Goal: Use online tool/utility: Utilize a website feature to perform a specific function

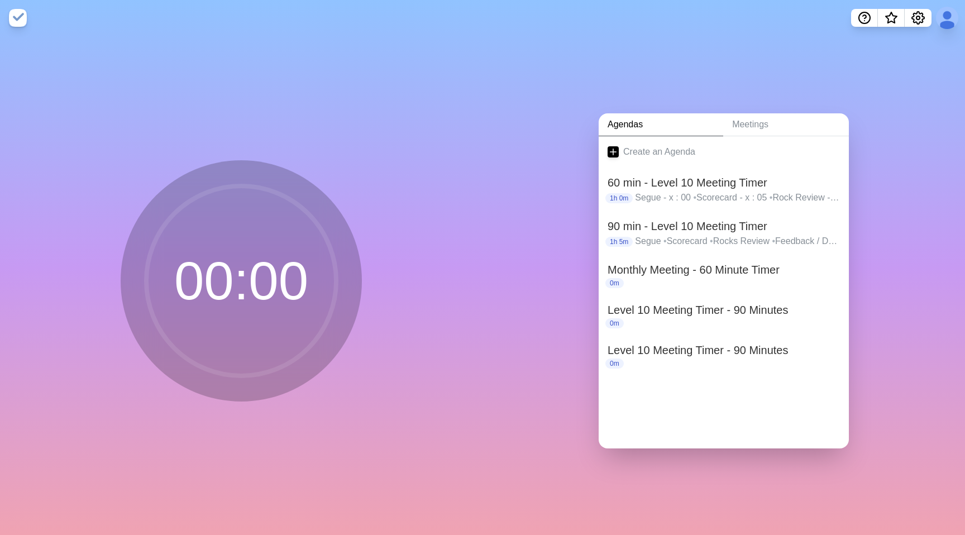
click at [725, 51] on div "Agendas Meetings Create an Agenda 60 min - Level 10 Meeting Timer 1h 0m Segue -…" at bounding box center [724, 285] width 483 height 499
click at [696, 238] on p "Segue • Scorecard • Rocks Review • Feedback / Damage • Actions Completion - fin…" at bounding box center [737, 241] width 205 height 13
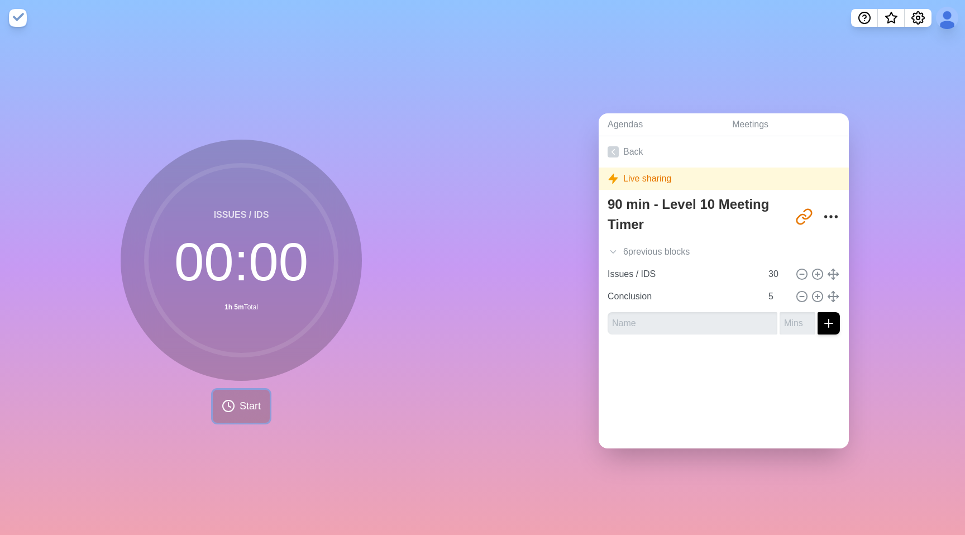
click at [259, 399] on span "Start" at bounding box center [250, 406] width 21 height 15
click at [221, 417] on button at bounding box center [218, 405] width 37 height 37
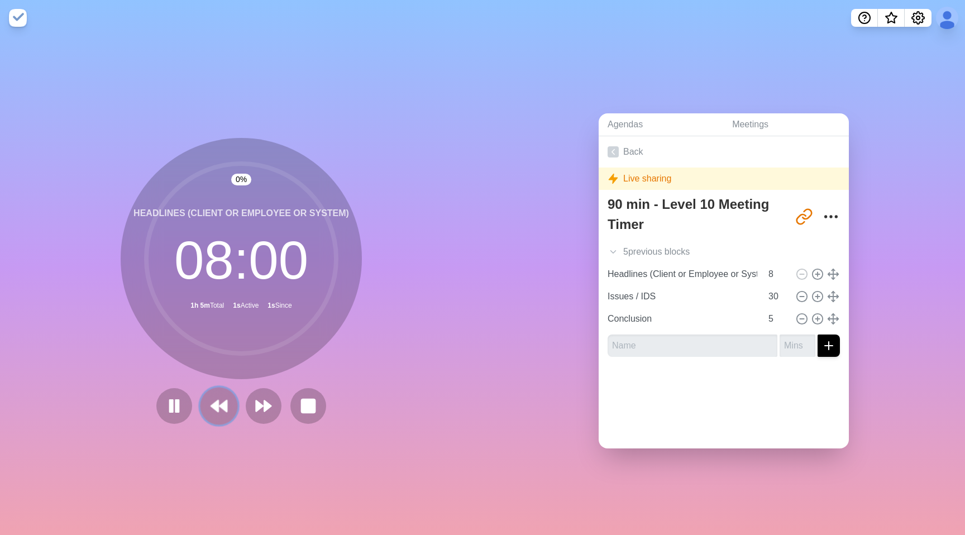
click at [221, 417] on button at bounding box center [218, 405] width 37 height 37
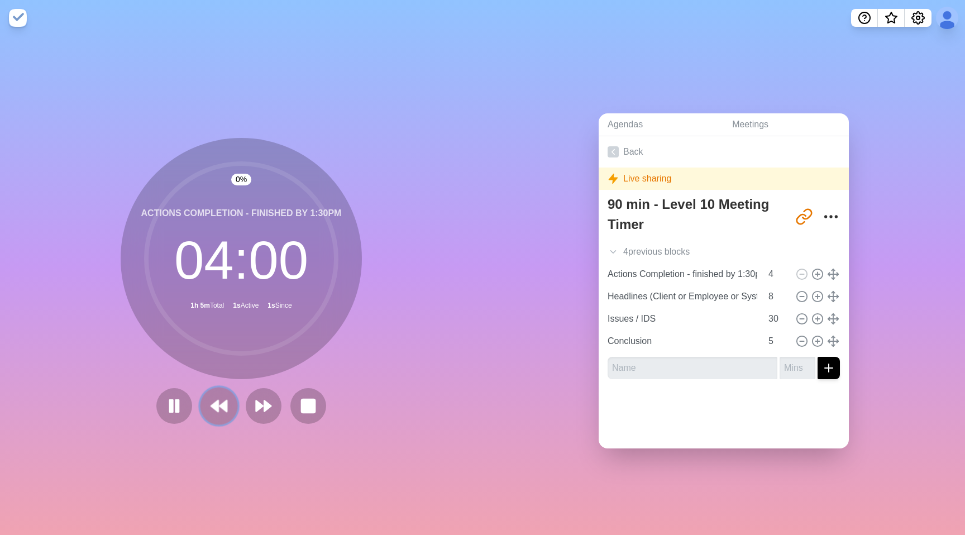
click at [221, 417] on button at bounding box center [218, 405] width 37 height 37
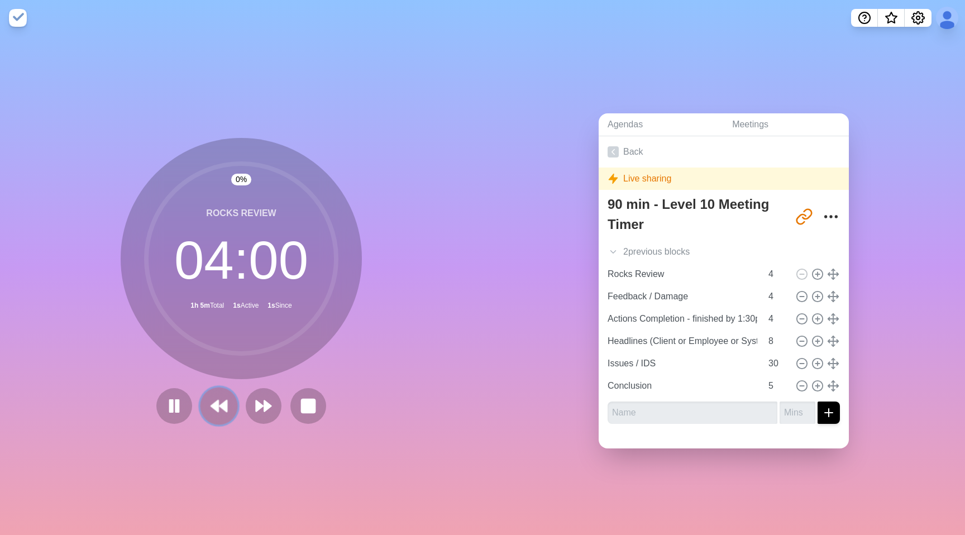
click at [221, 417] on button at bounding box center [218, 405] width 37 height 37
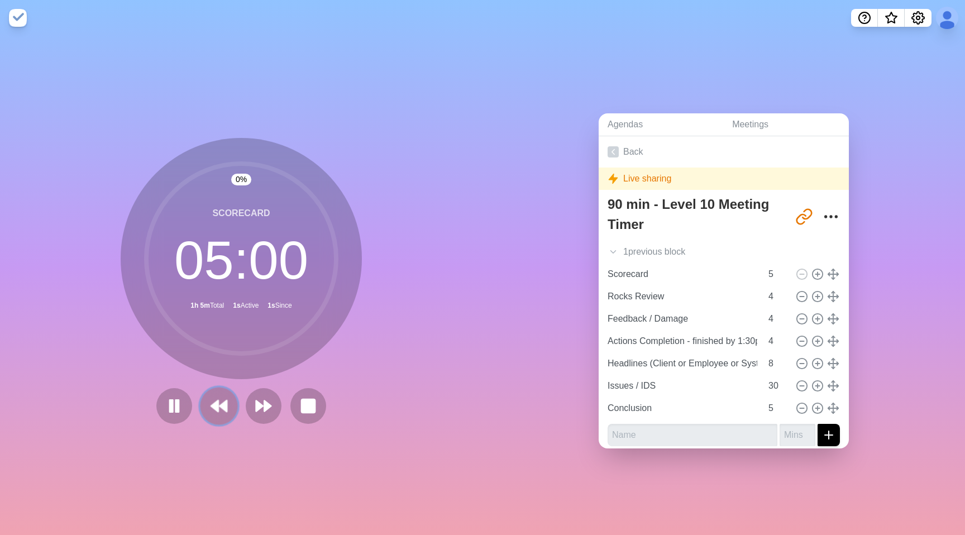
click at [221, 417] on button at bounding box center [218, 405] width 37 height 37
click at [221, 417] on div at bounding box center [241, 406] width 179 height 36
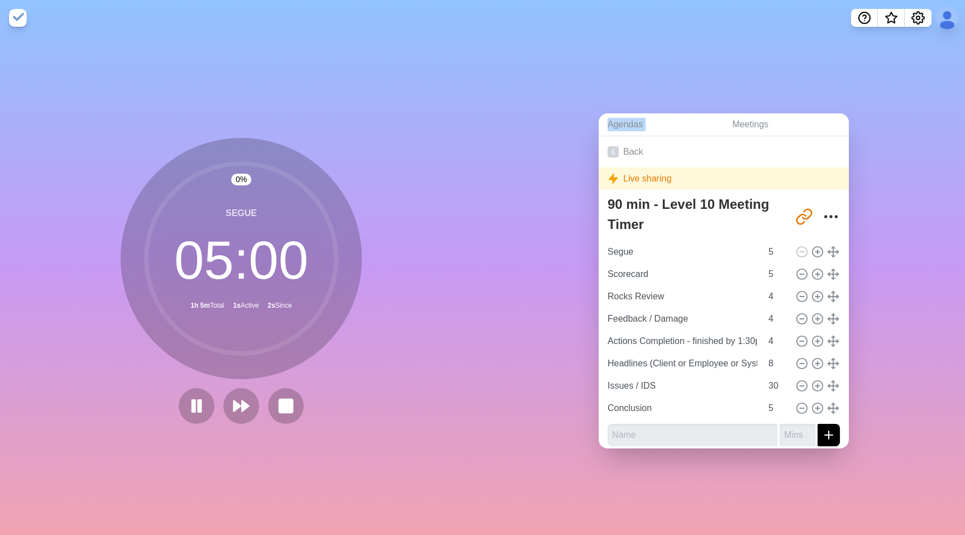
click at [221, 417] on div at bounding box center [241, 406] width 134 height 36
click at [920, 17] on icon "Settings" at bounding box center [917, 17] width 13 height 13
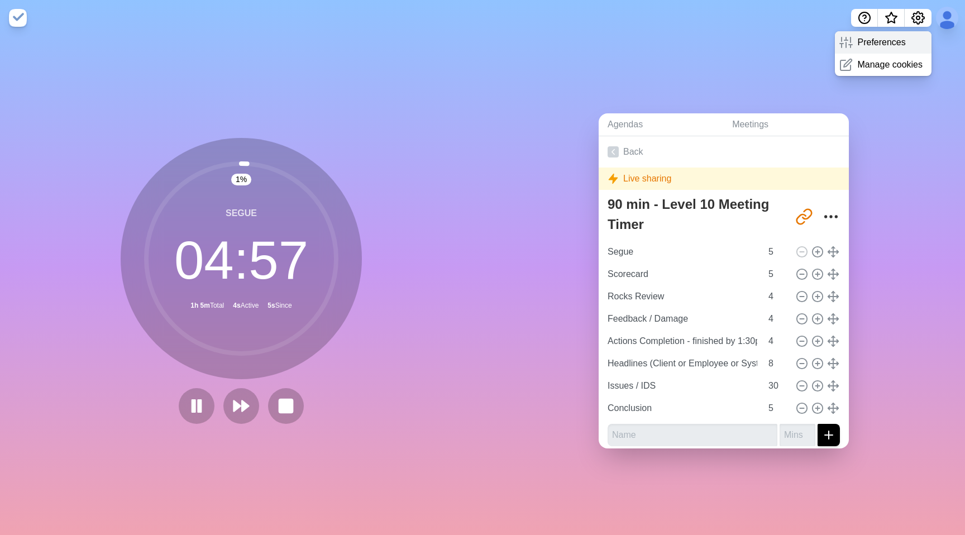
click at [895, 47] on p "Preferences" at bounding box center [881, 42] width 48 height 13
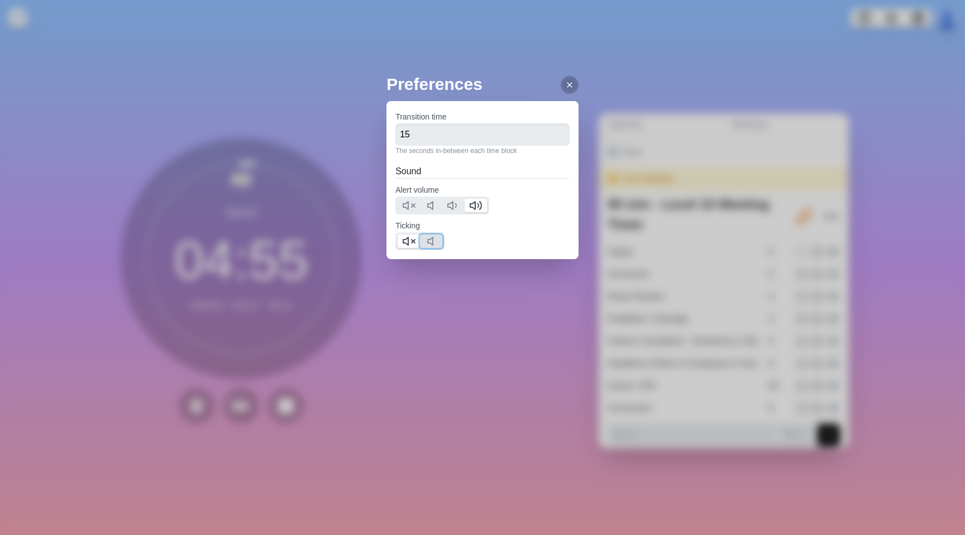
click at [439, 240] on icon at bounding box center [433, 241] width 13 height 13
click at [413, 242] on icon at bounding box center [408, 241] width 13 height 13
click at [565, 87] on icon at bounding box center [569, 84] width 9 height 9
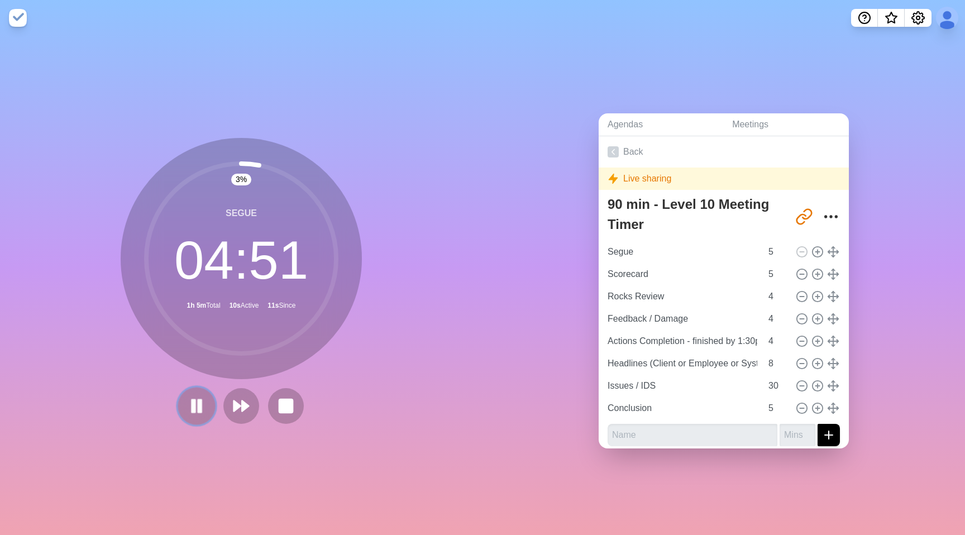
click at [195, 405] on rect at bounding box center [193, 406] width 3 height 12
click at [199, 401] on icon at bounding box center [196, 406] width 19 height 19
